Goal: Task Accomplishment & Management: Complete application form

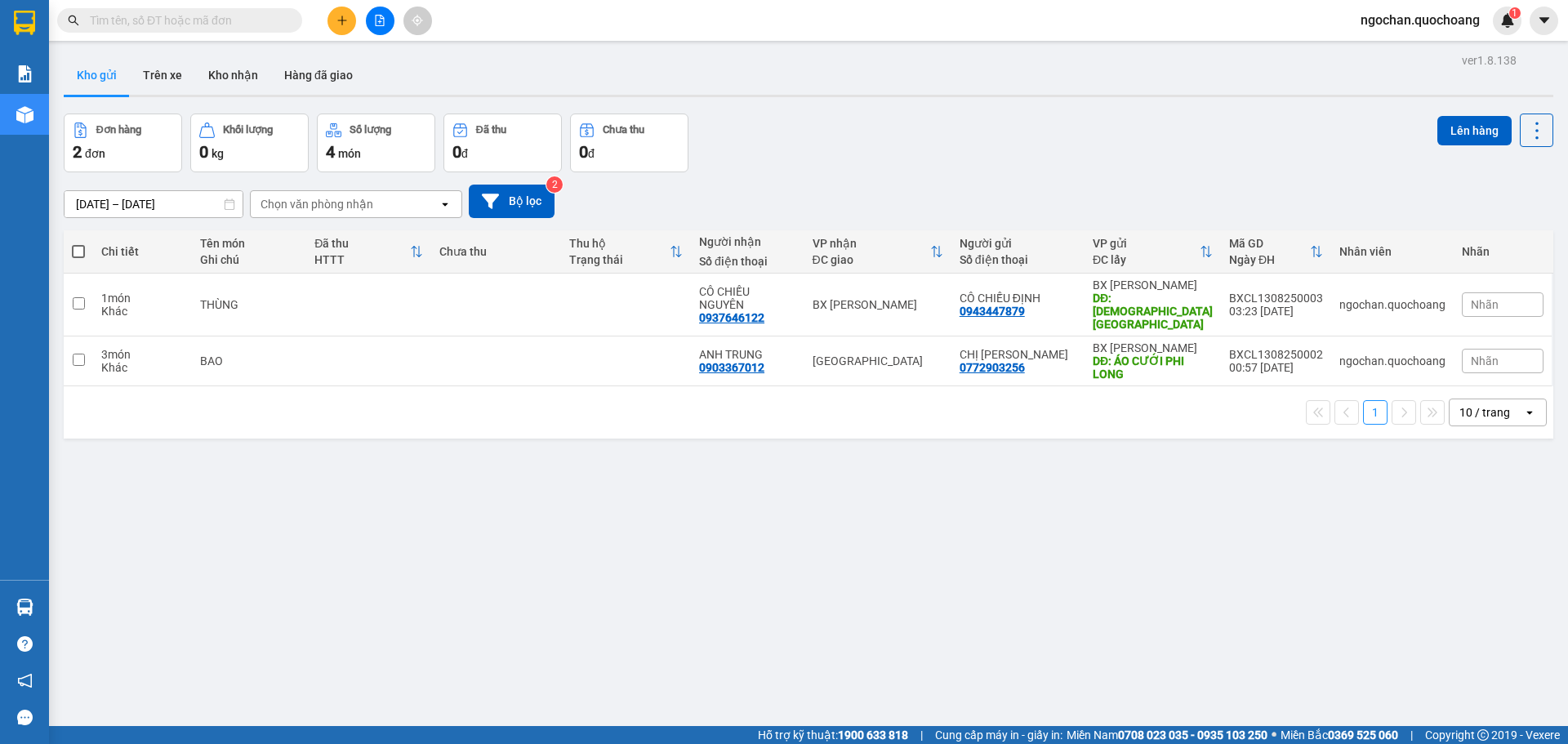
click at [342, 16] on icon "plus" at bounding box center [342, 21] width 12 height 12
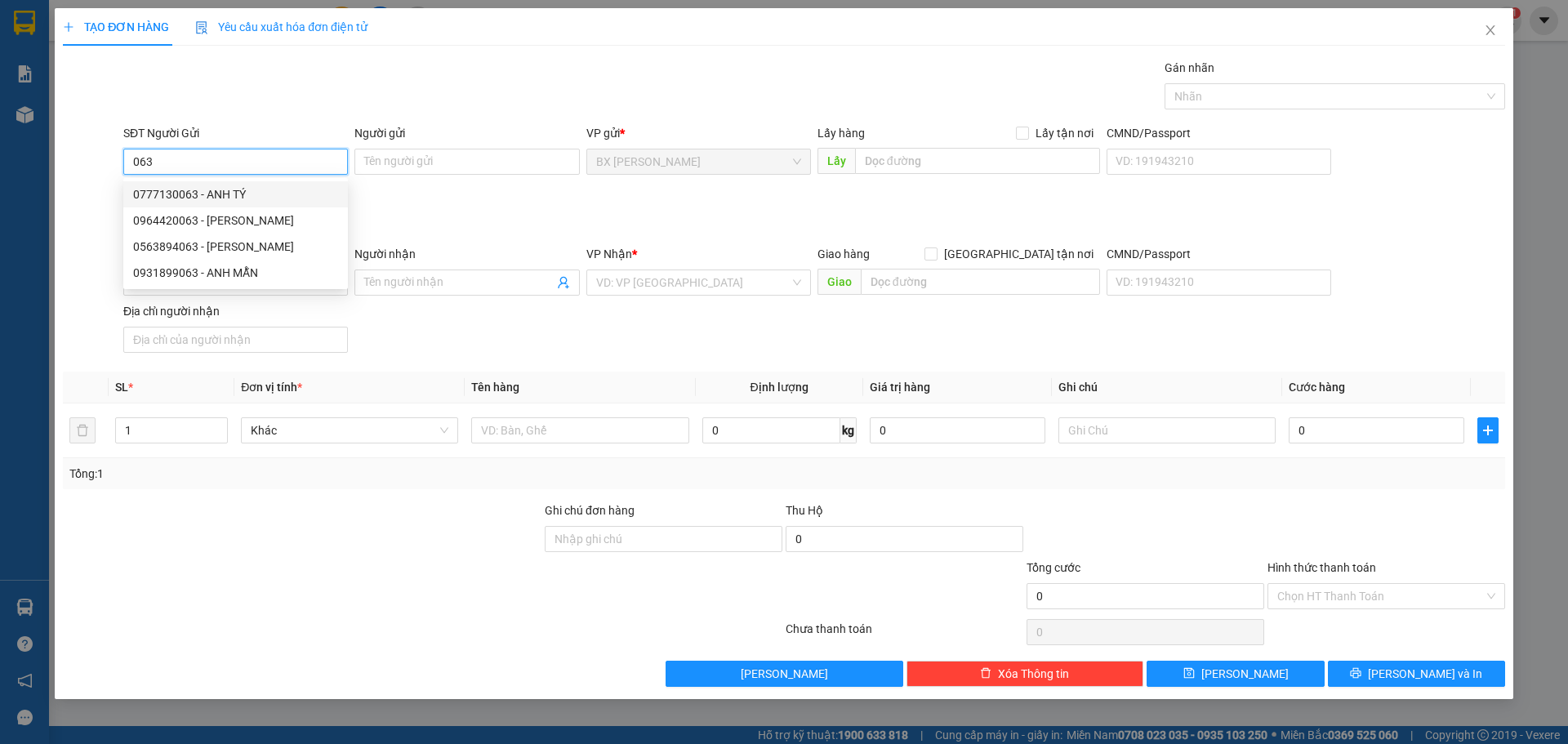
click at [245, 186] on div "0777130063 - ANH TÝ" at bounding box center [236, 195] width 205 height 18
type input "0777130063"
type input "ANH TÝ"
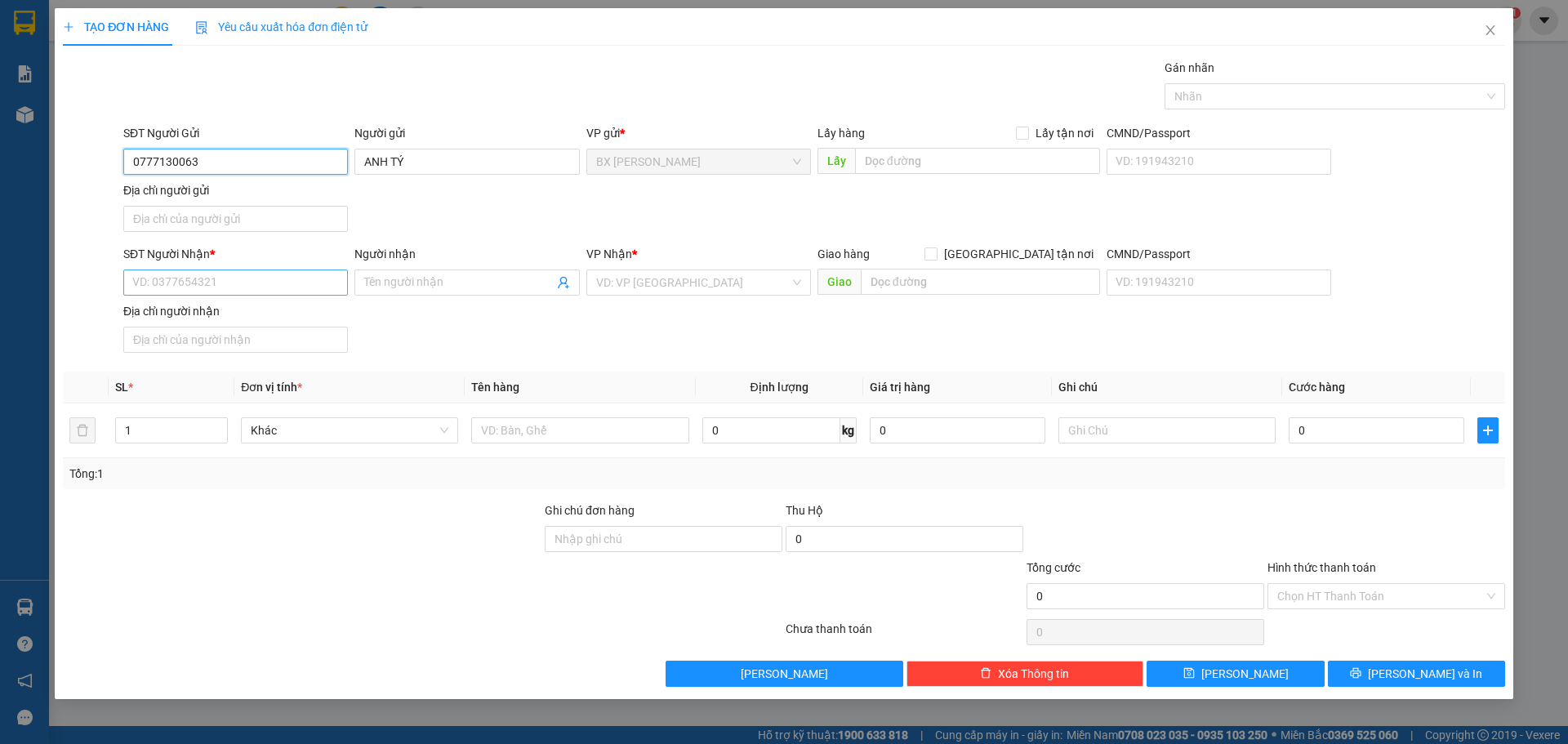
type input "0777130063"
click at [272, 275] on input "SĐT Người Nhận *" at bounding box center [236, 282] width 225 height 26
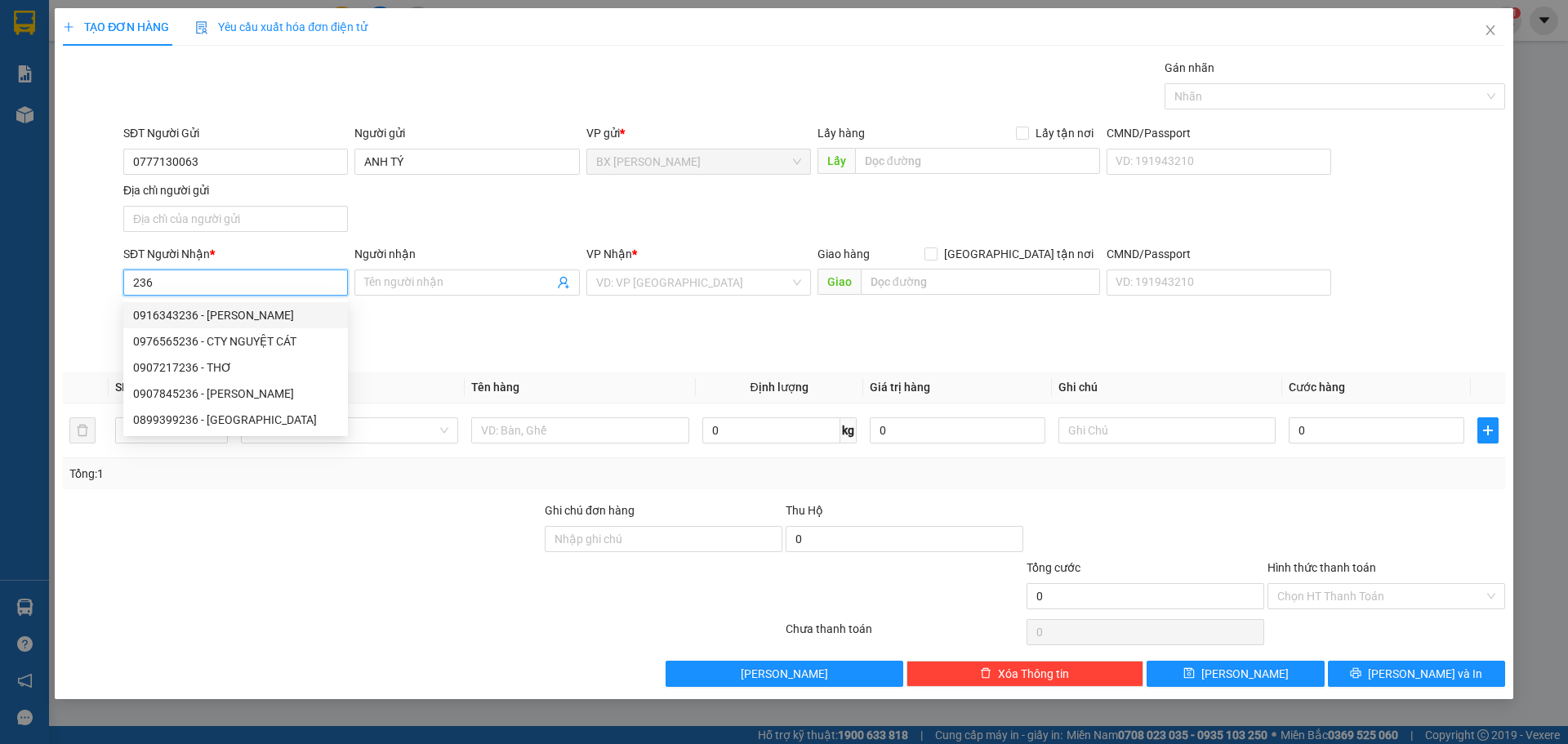
click at [278, 314] on div "0916343236 - [PERSON_NAME]" at bounding box center [236, 315] width 205 height 18
type input "0916343236"
type input "[PERSON_NAME]"
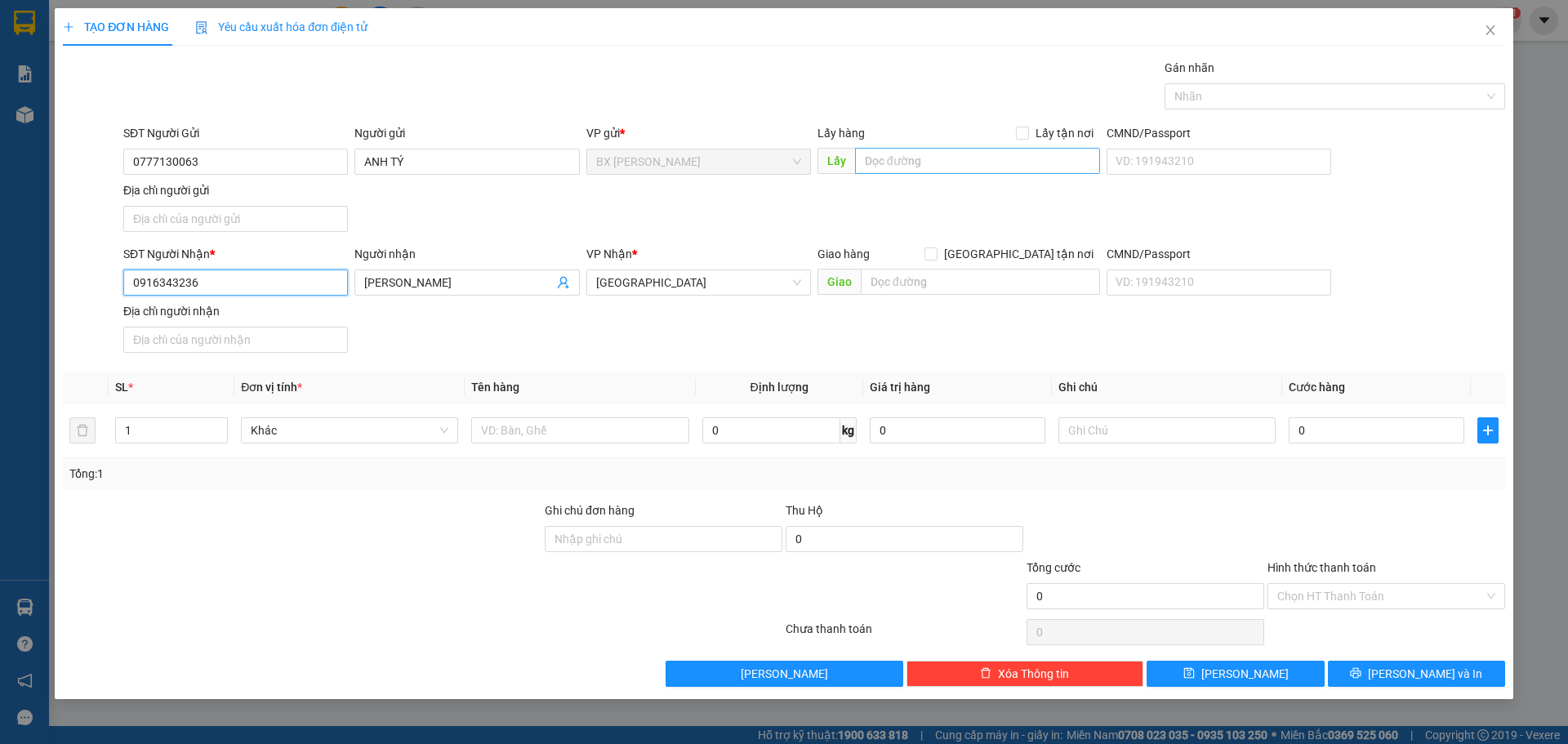
type input "0916343236"
click at [918, 157] on input "text" at bounding box center [977, 160] width 245 height 26
click at [1493, 594] on div "Chọn HT Thanh Toán" at bounding box center [1386, 595] width 238 height 26
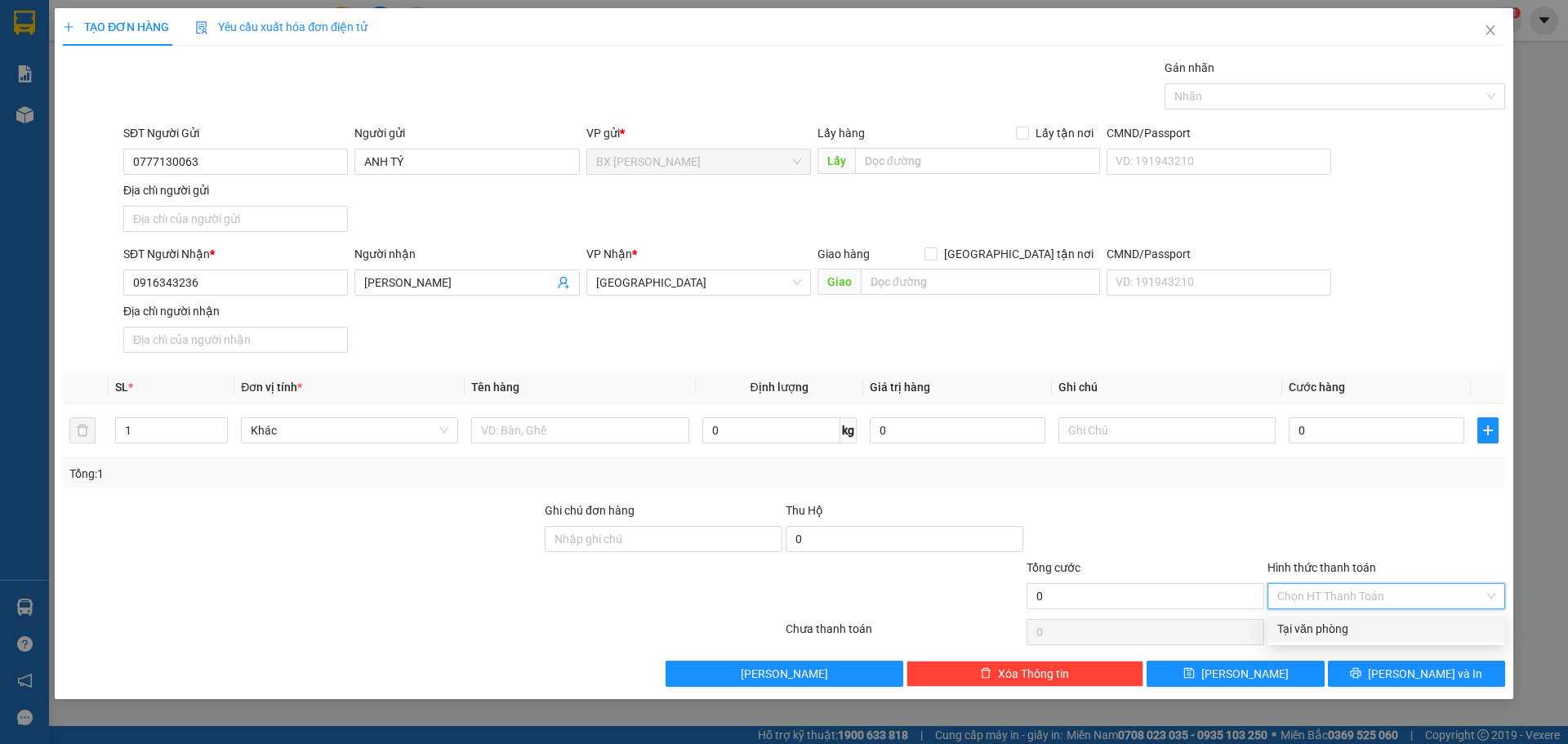
click at [1436, 592] on input "Hình thức thanh toán" at bounding box center [1380, 595] width 206 height 24
click at [501, 420] on input "text" at bounding box center [580, 430] width 217 height 26
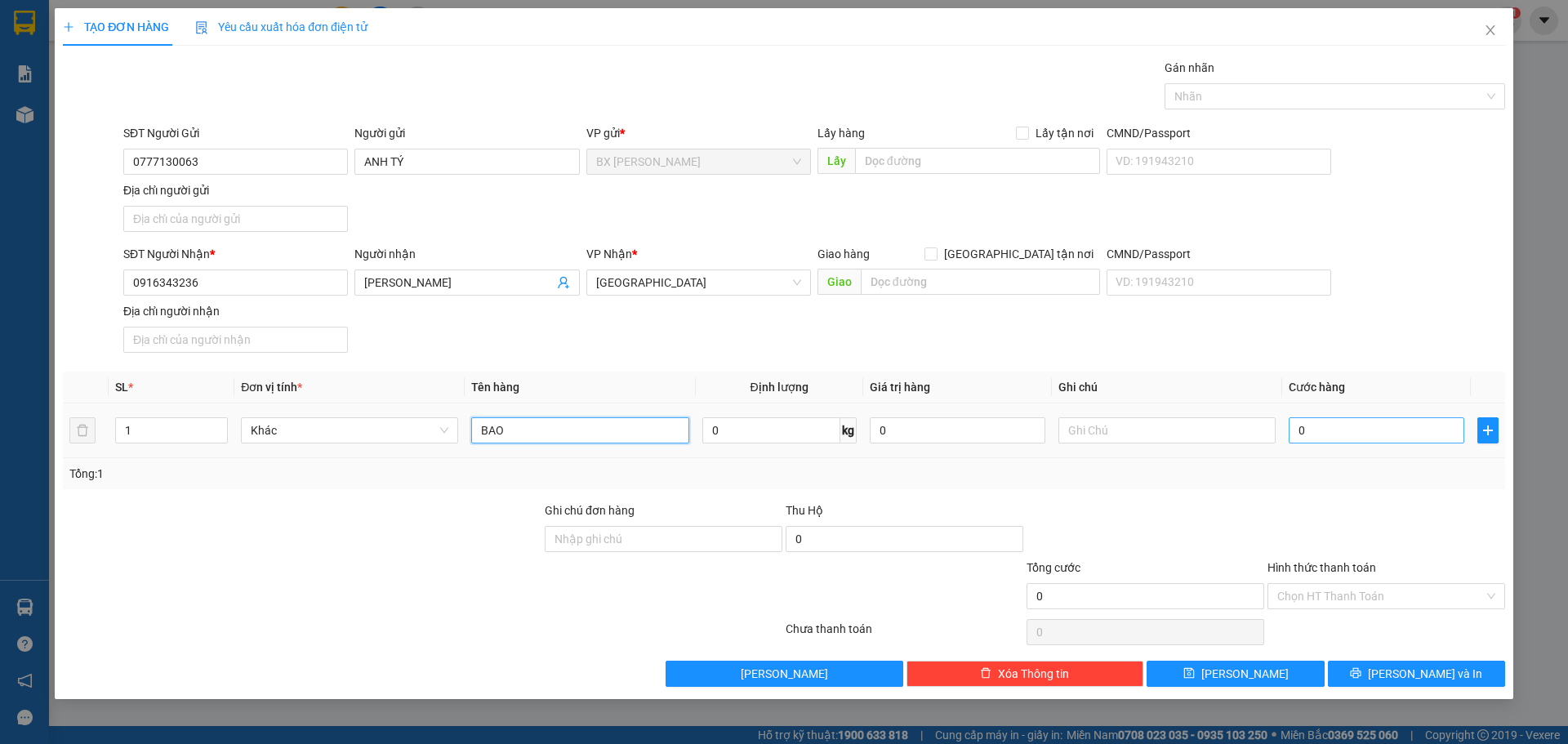
type input "BAO"
click at [1320, 437] on input "0" at bounding box center [1375, 430] width 175 height 26
type input "4"
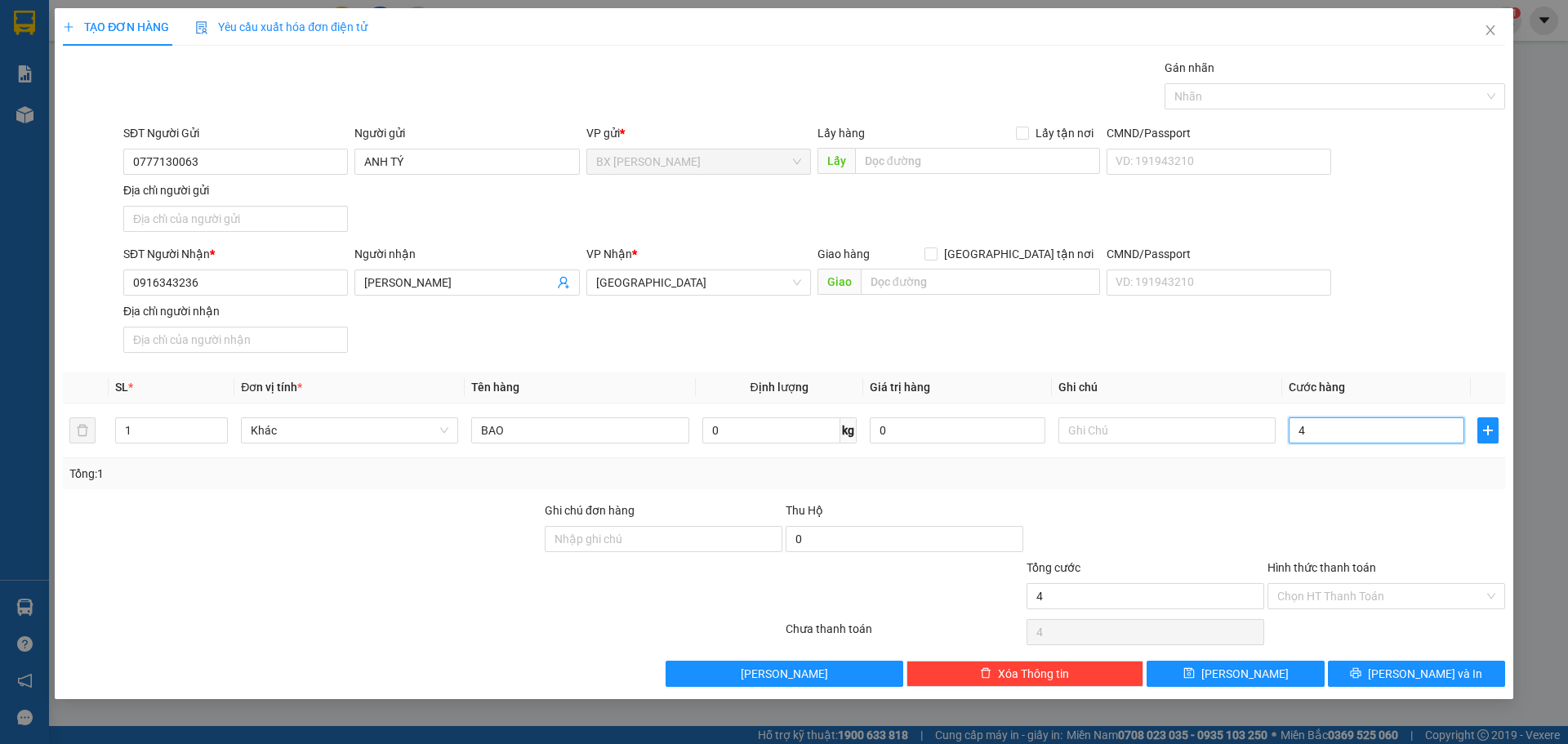
type input "40"
type input "400"
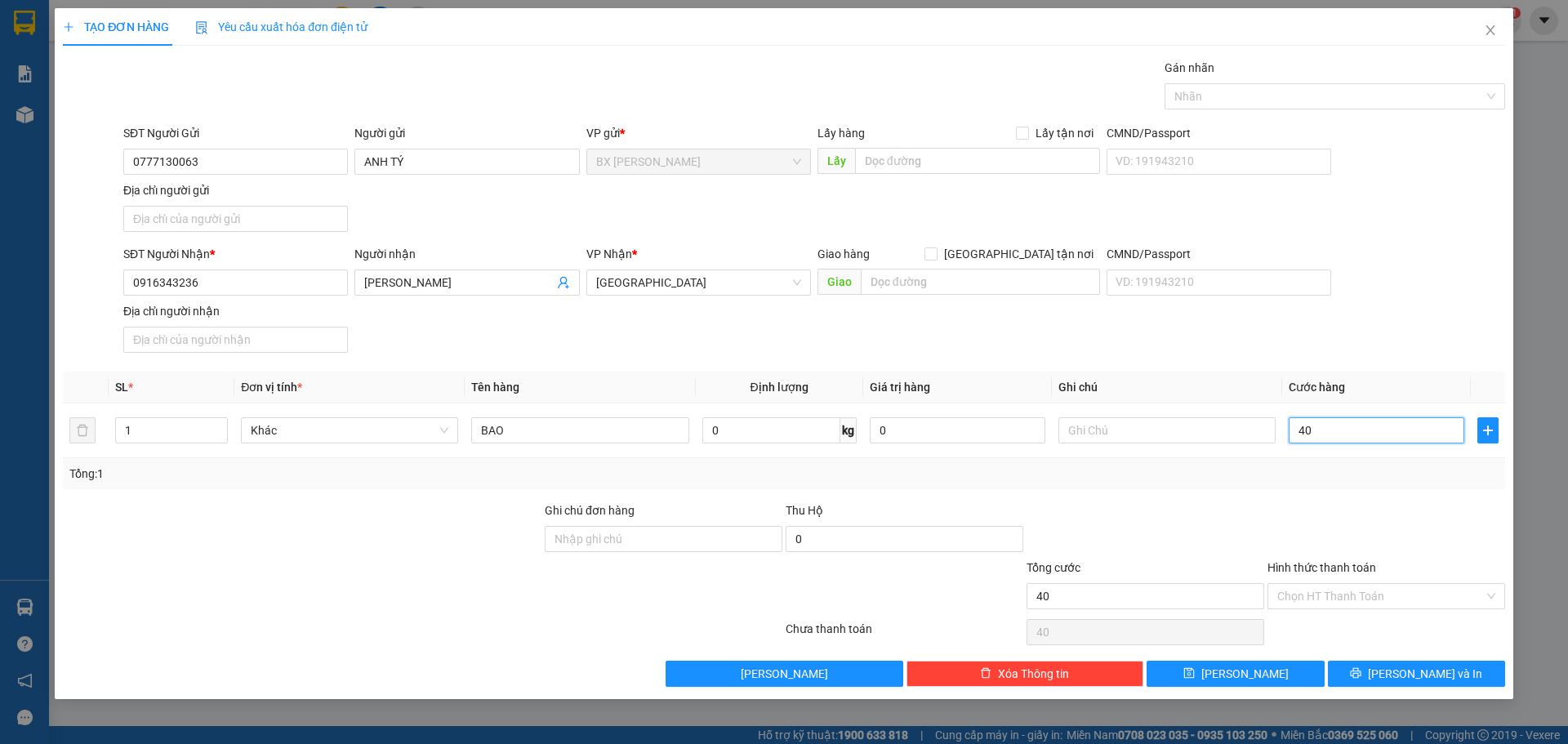
type input "400"
type input "4.000"
type input "40.000"
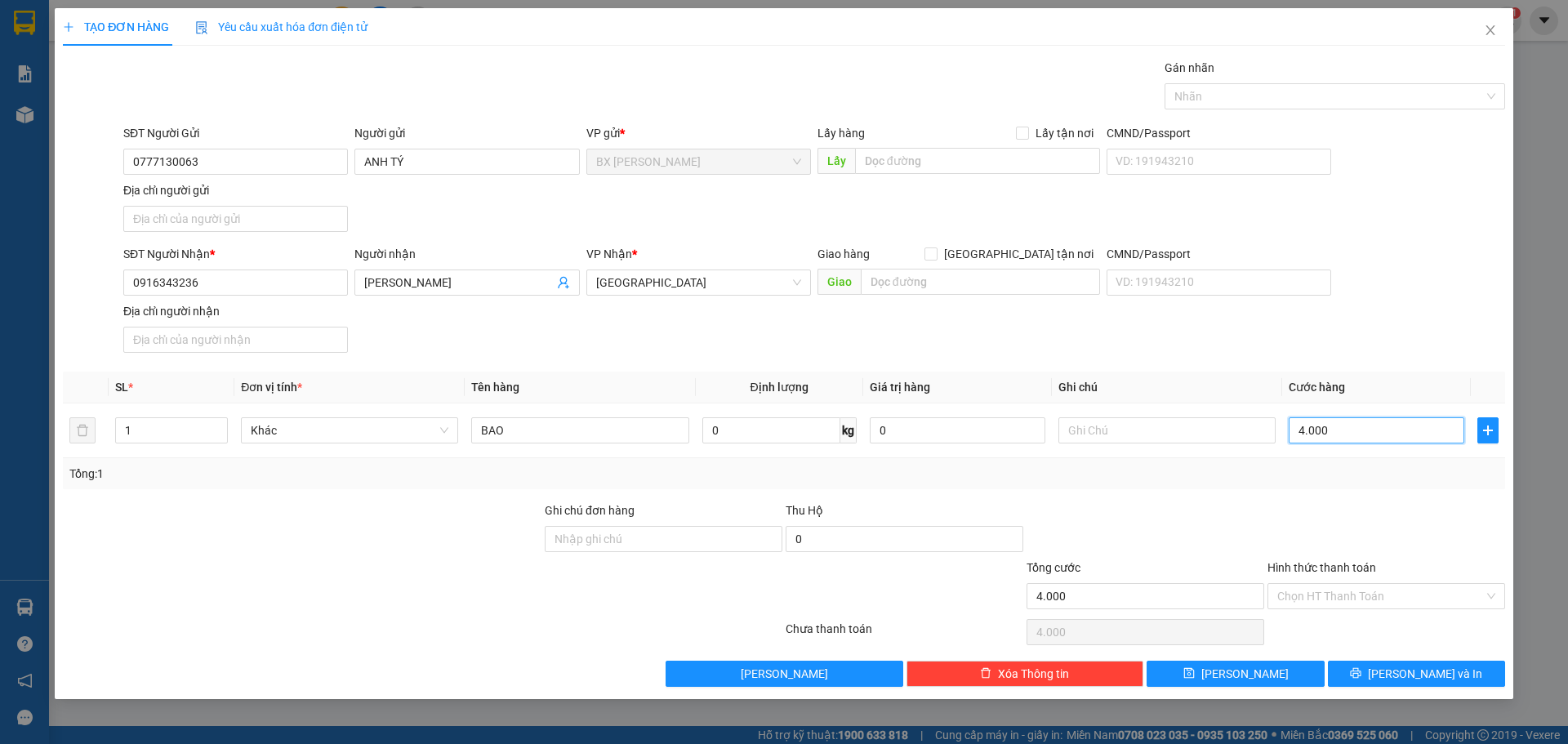
type input "40.000"
click at [1500, 586] on div "Chọn HT Thanh Toán" at bounding box center [1386, 595] width 238 height 26
type input "40.000"
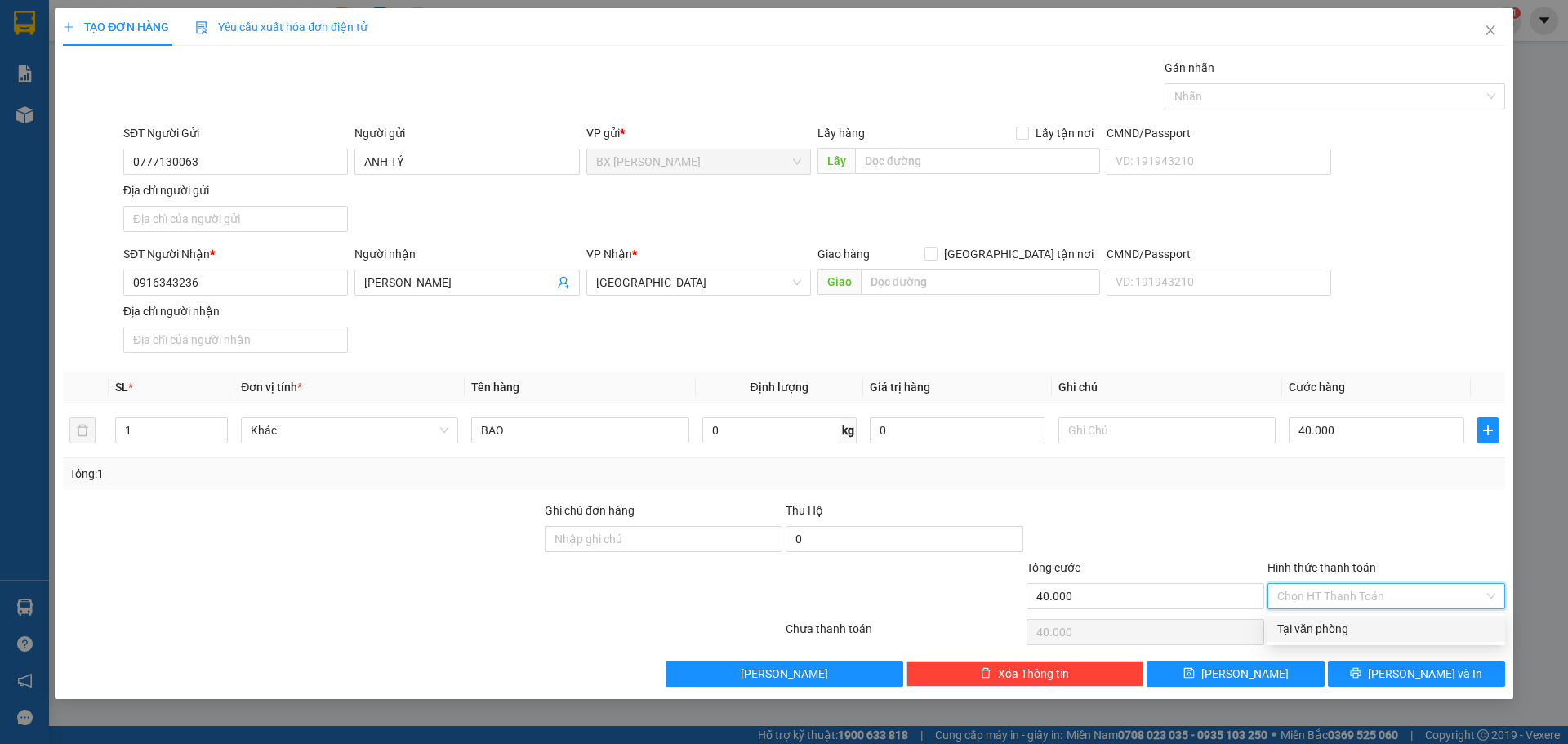
click at [1337, 630] on div "Tại văn phòng" at bounding box center [1386, 629] width 218 height 18
type input "0"
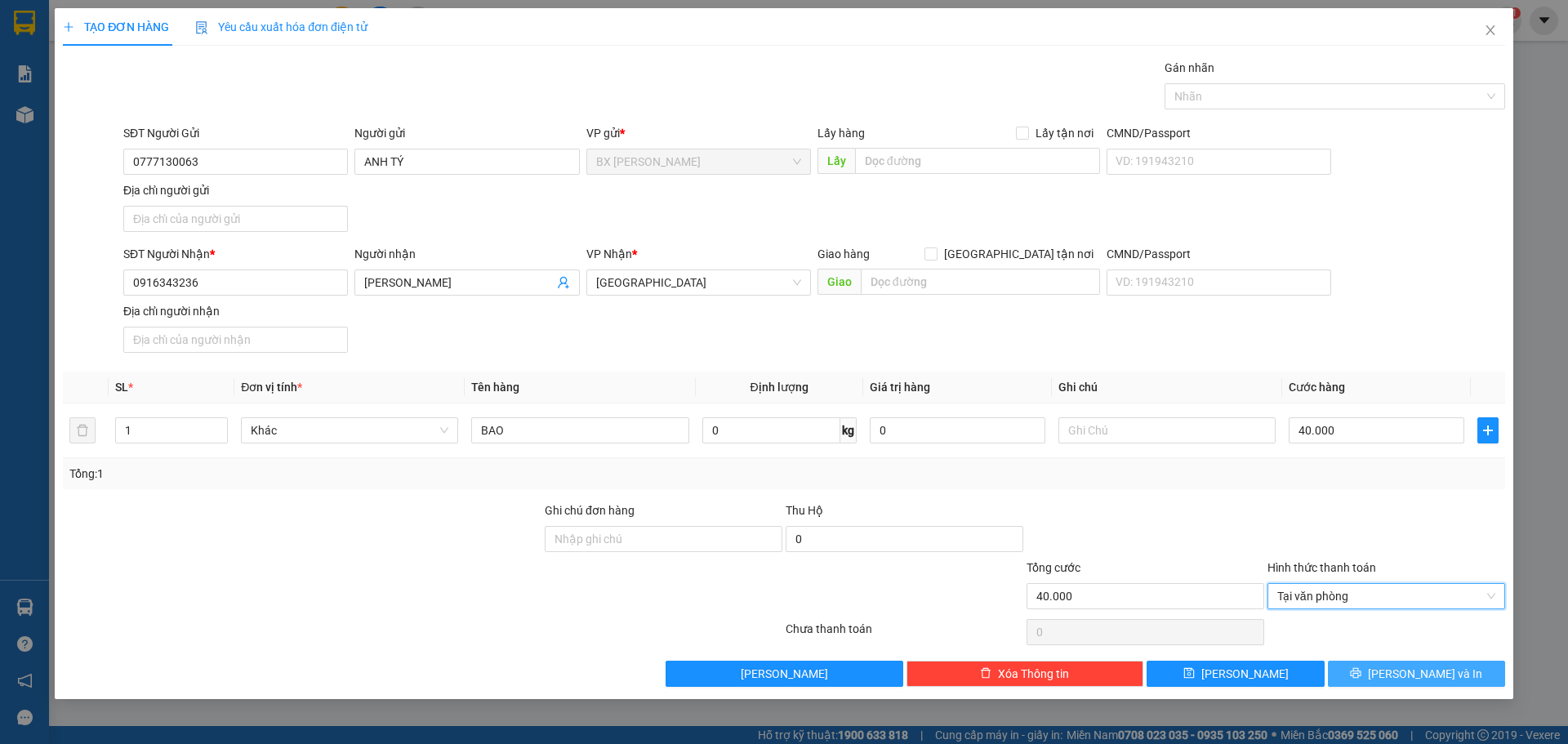
click at [1436, 678] on span "[PERSON_NAME] và In" at bounding box center [1424, 674] width 114 height 18
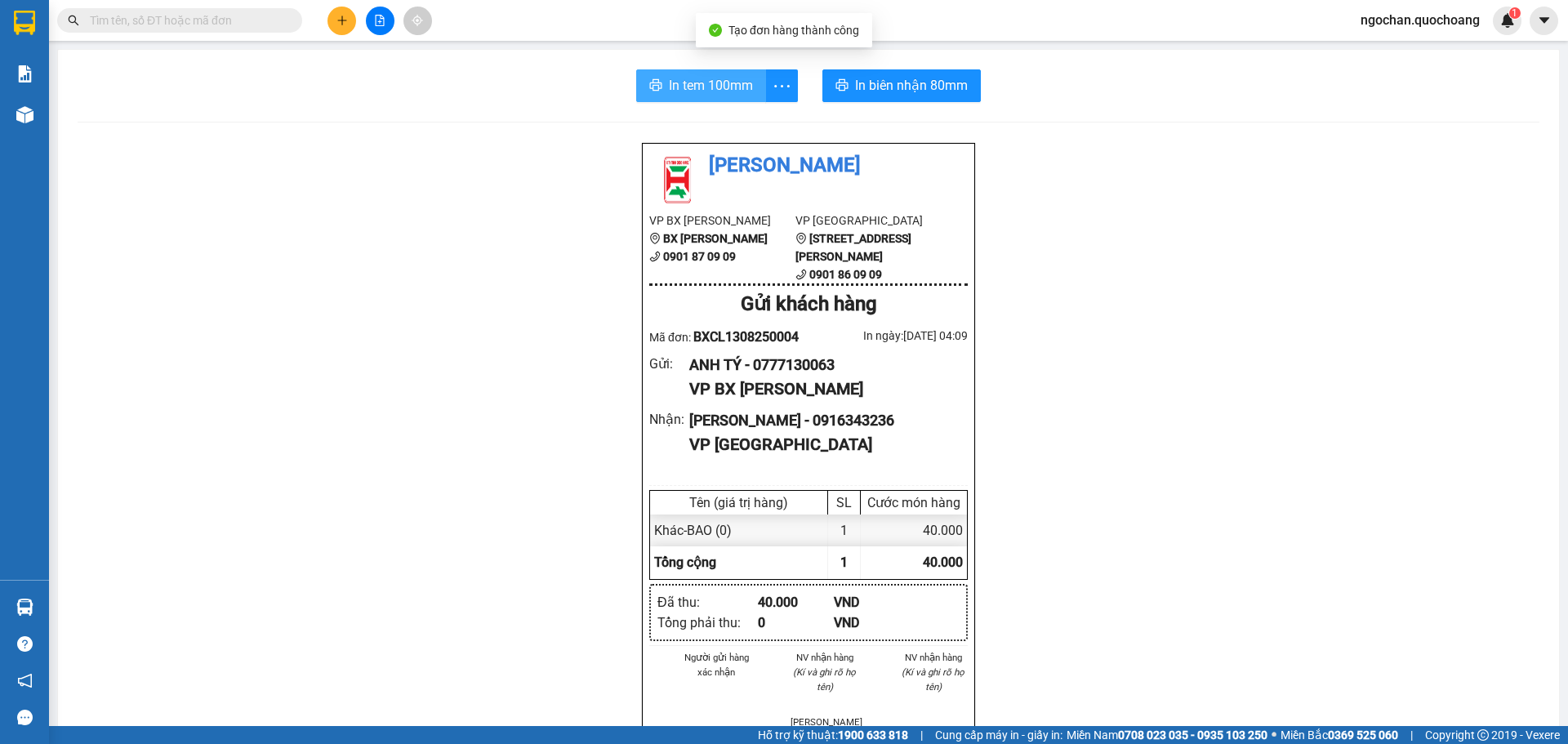
click at [690, 92] on span "In tem 100mm" at bounding box center [711, 85] width 84 height 21
